Goal: Task Accomplishment & Management: Use online tool/utility

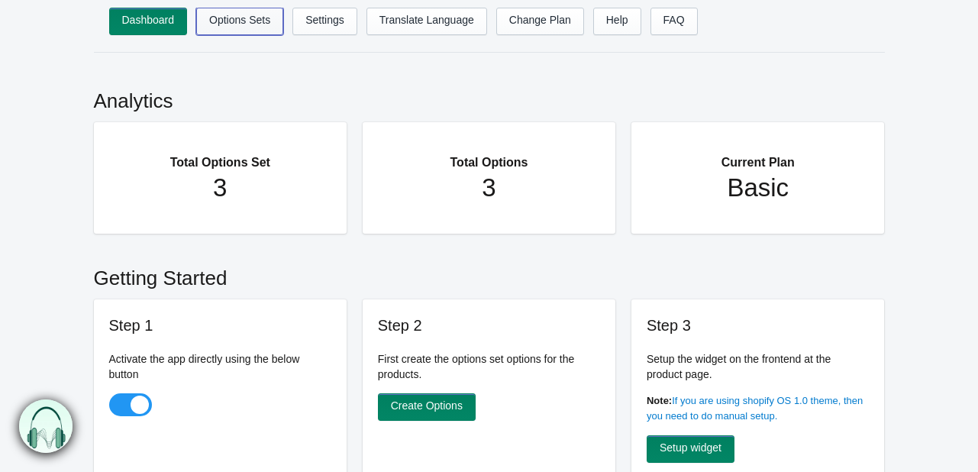
click at [238, 27] on link "Options Sets" at bounding box center [239, 21] width 87 height 27
click at [245, 22] on link "Options Sets" at bounding box center [239, 21] width 87 height 27
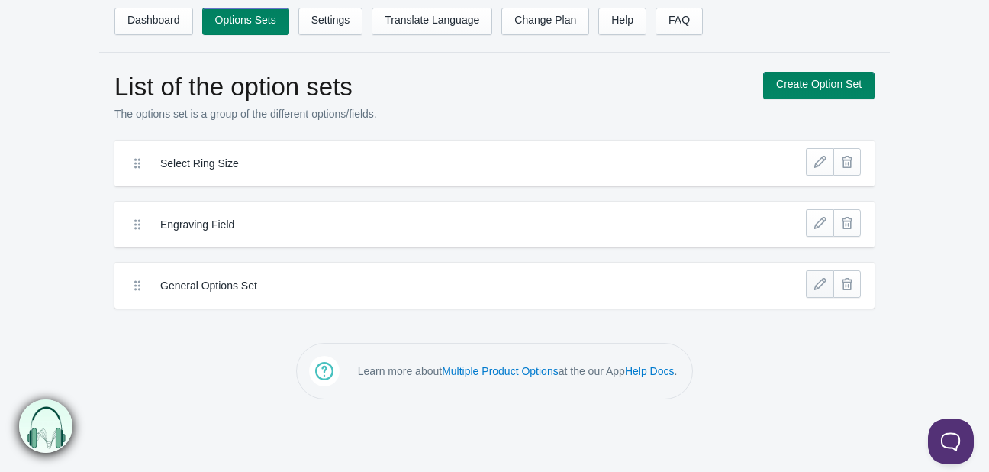
click at [815, 281] on link at bounding box center [819, 283] width 27 height 27
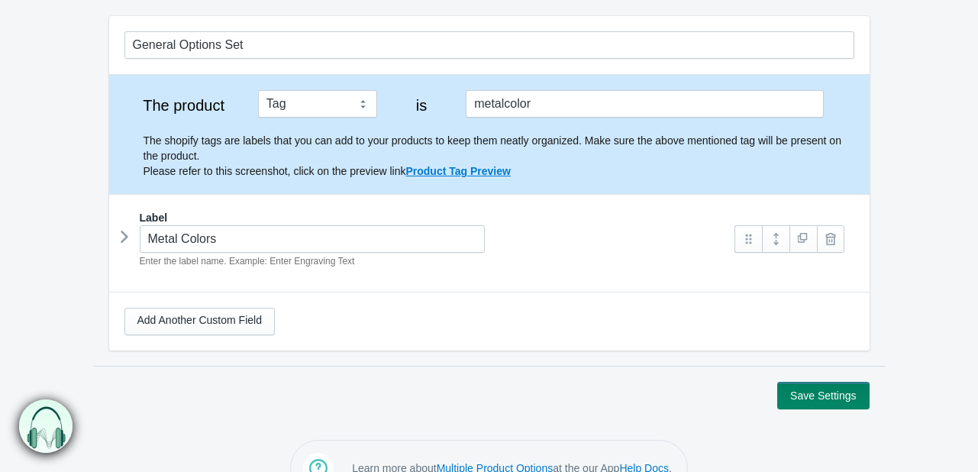
scroll to position [166, 0]
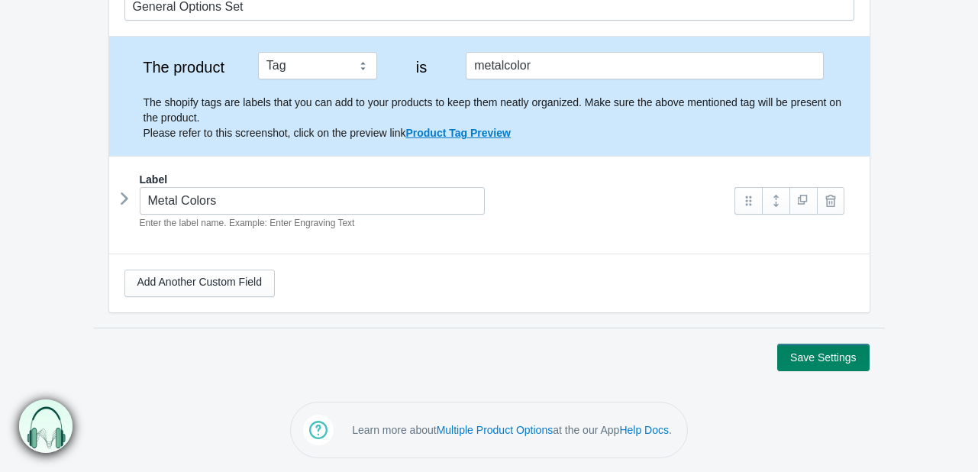
click at [124, 202] on icon at bounding box center [124, 198] width 0 height 23
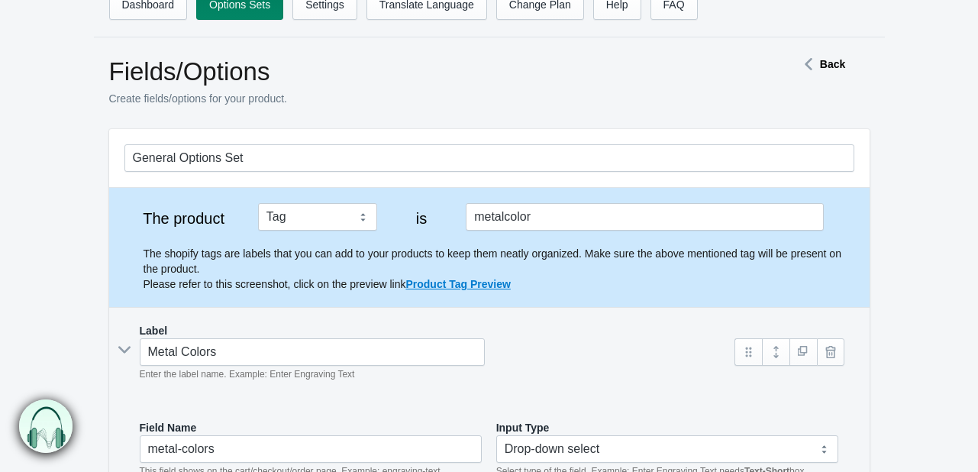
scroll to position [0, 0]
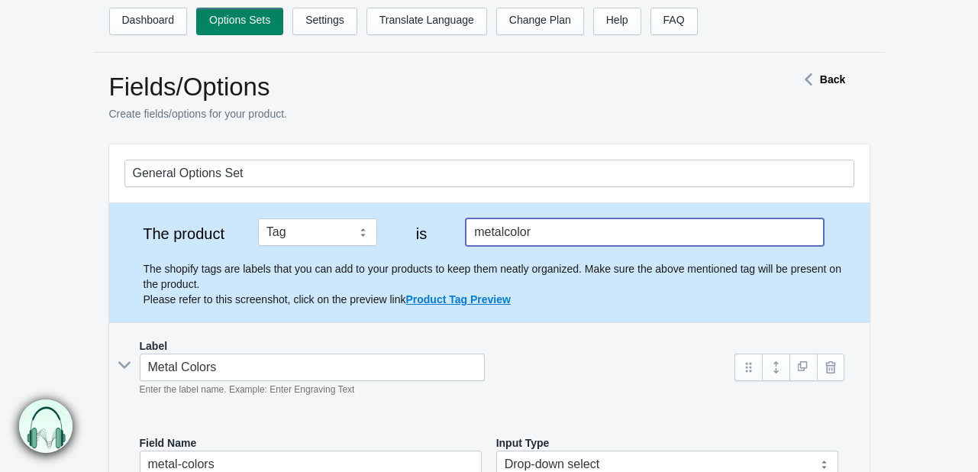
click at [541, 224] on input "metalcolor" at bounding box center [644, 231] width 357 height 27
